Goal: Information Seeking & Learning: Learn about a topic

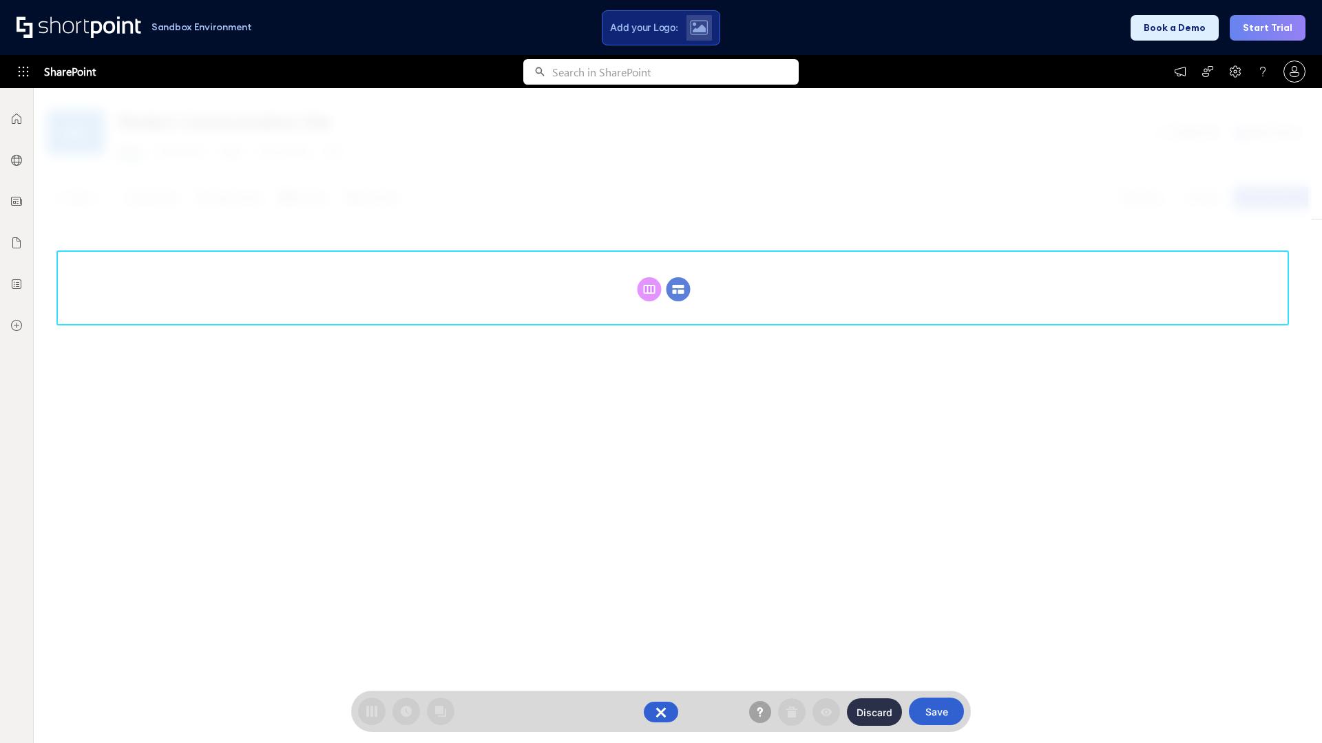
click at [678, 289] on circle at bounding box center [678, 289] width 24 height 24
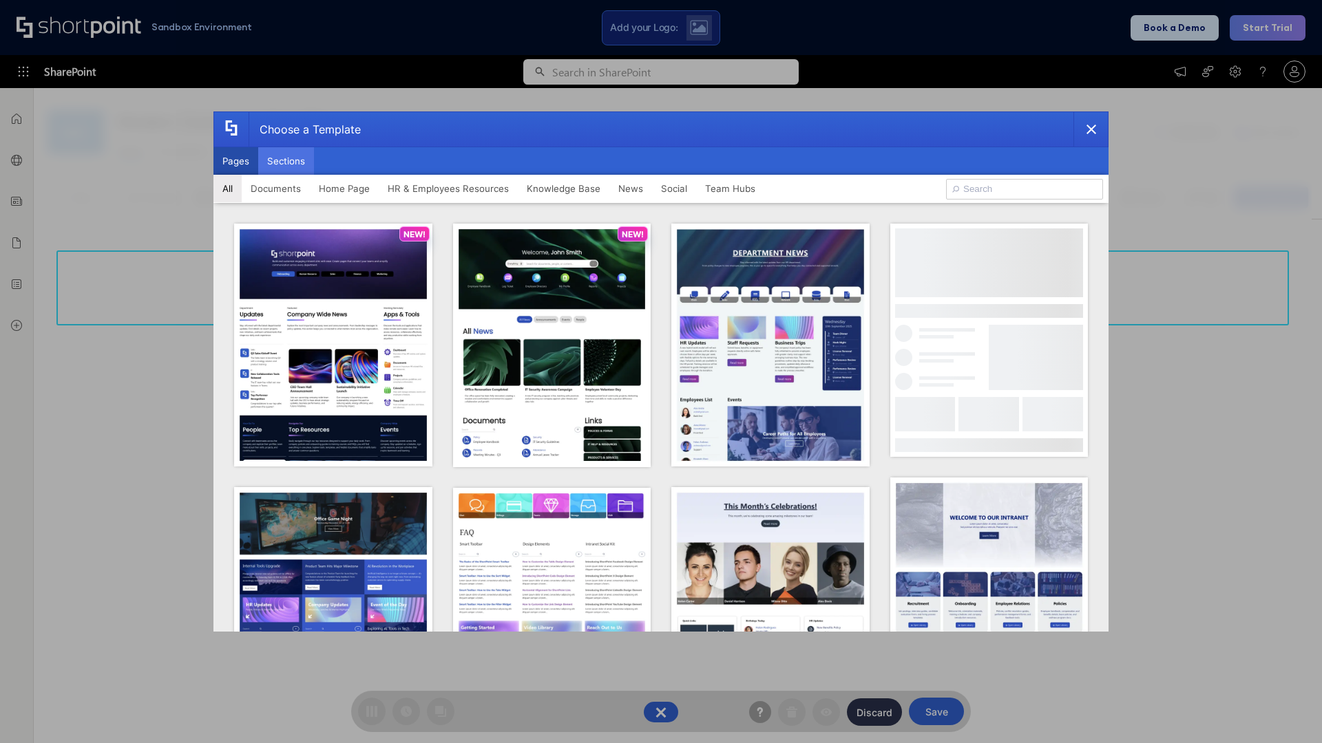
click at [286, 161] on button "Sections" at bounding box center [286, 161] width 56 height 28
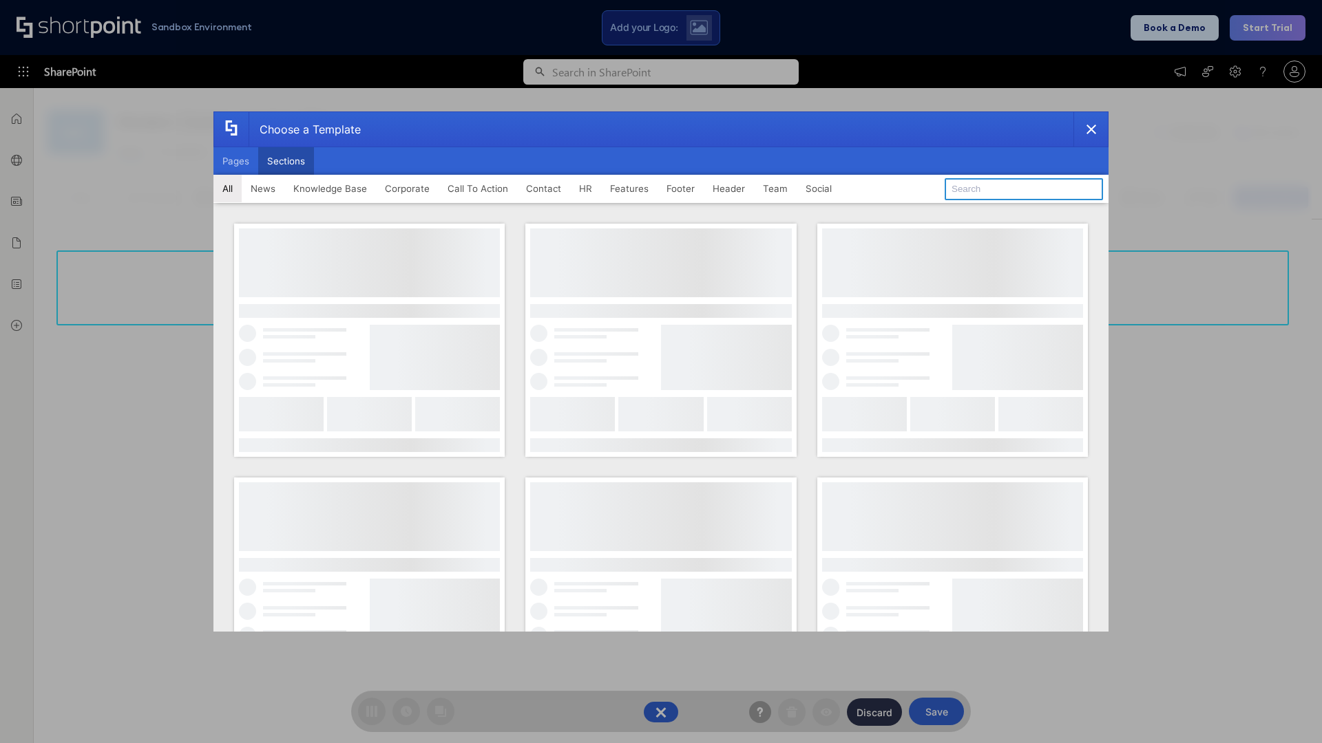
type input "Knowledge Base"
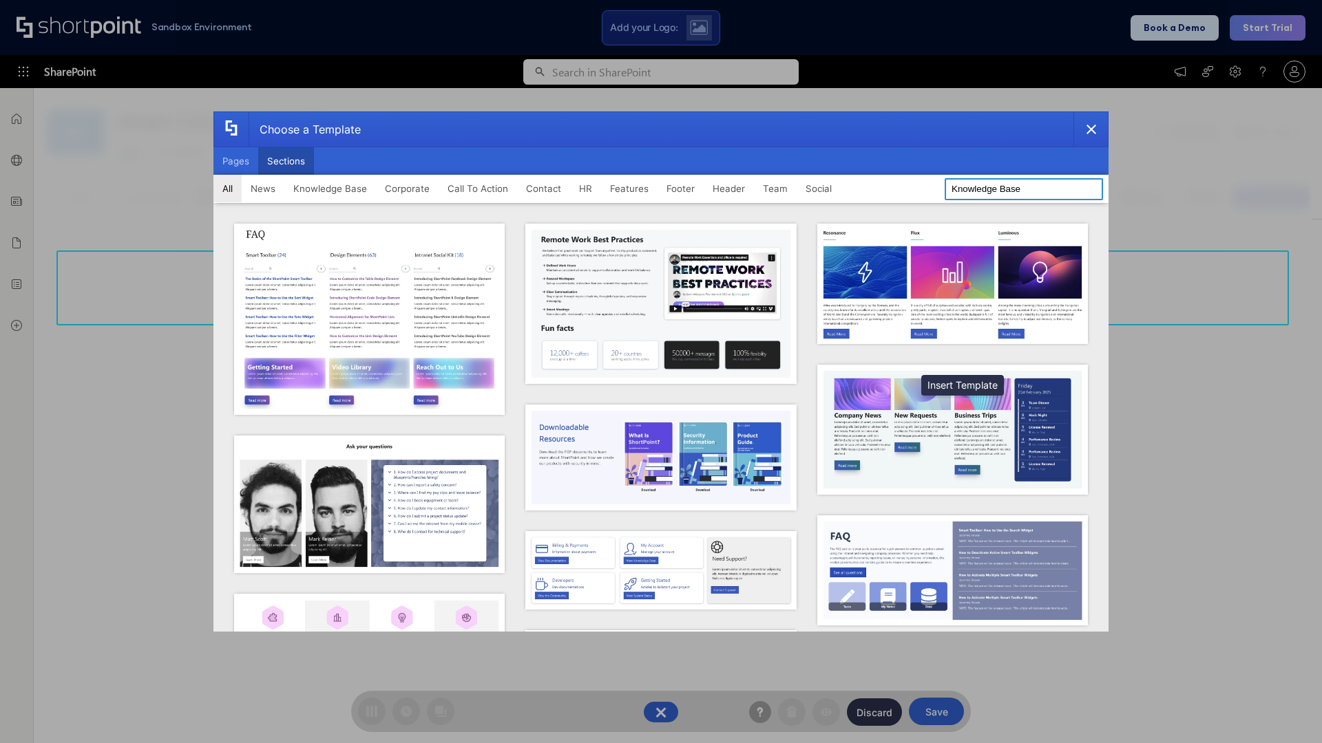
scroll to position [316, 0]
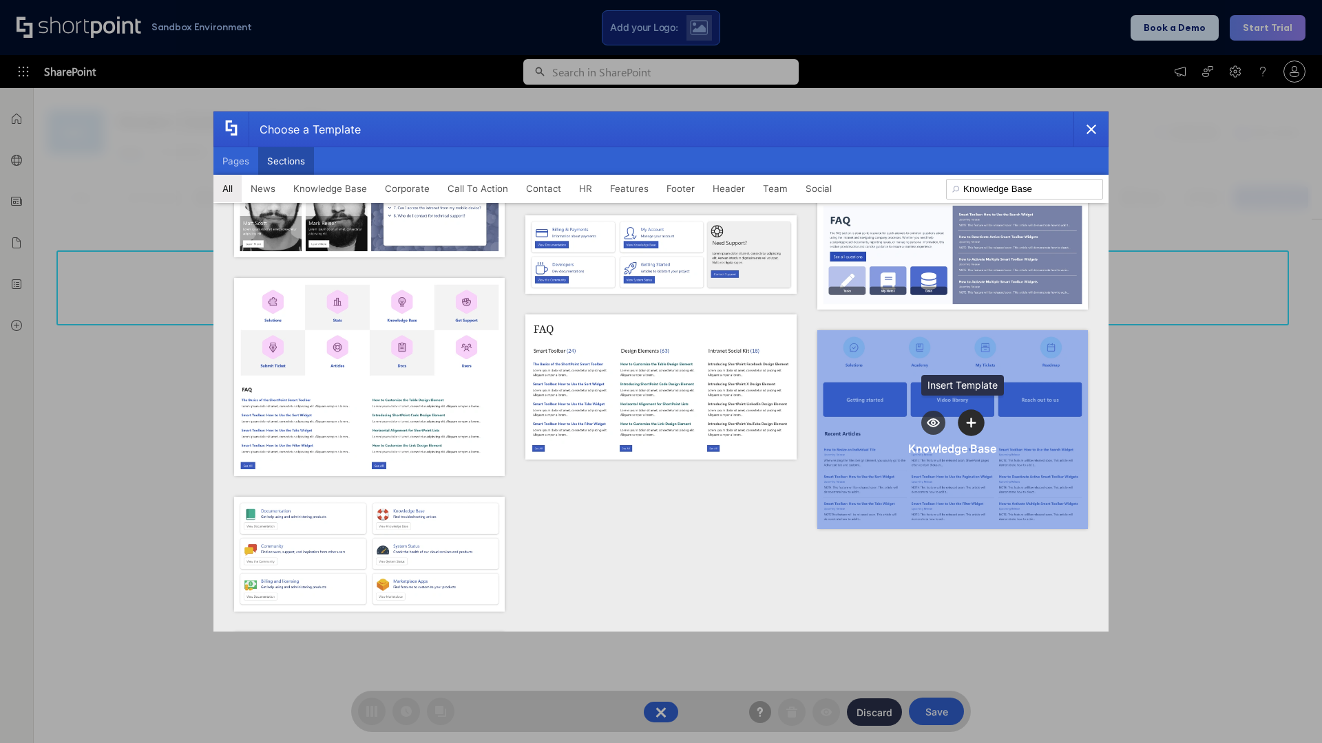
click at [966, 418] on icon "template selector" at bounding box center [971, 423] width 10 height 10
